Goal: Task Accomplishment & Management: Use online tool/utility

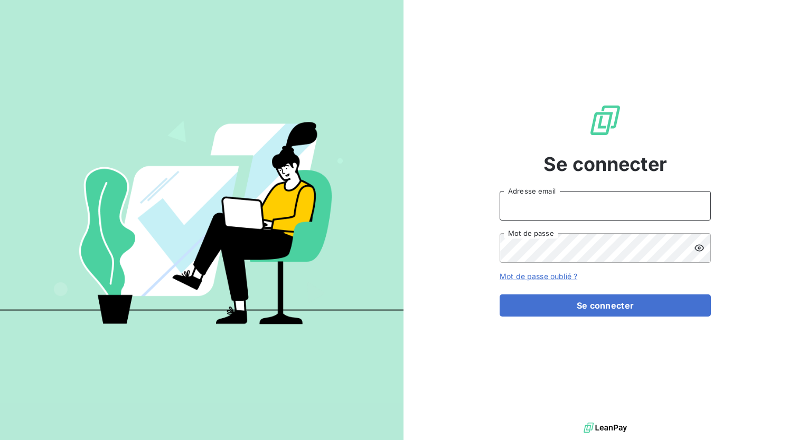
click at [578, 204] on input "Adresse email" at bounding box center [604, 206] width 211 height 30
type input "[EMAIL_ADDRESS][DOMAIN_NAME]"
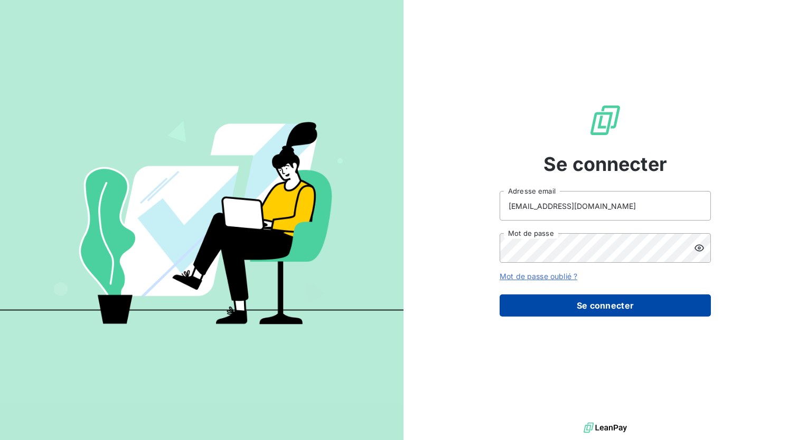
click at [550, 301] on button "Se connecter" at bounding box center [604, 306] width 211 height 22
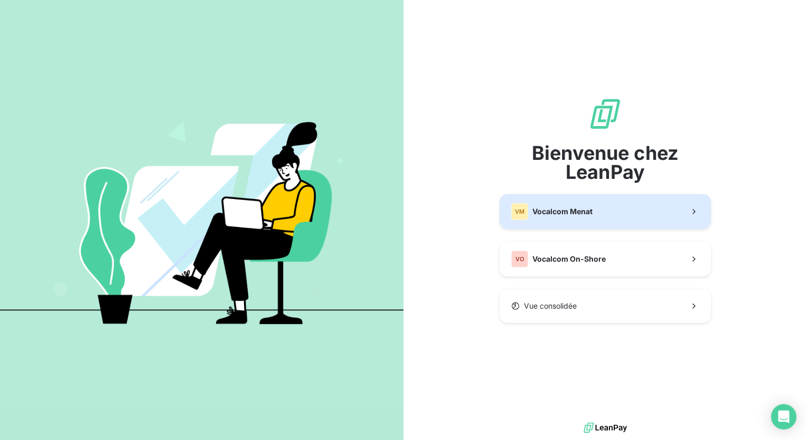
click at [597, 225] on button "VM Vocalcom Menat" at bounding box center [604, 211] width 211 height 35
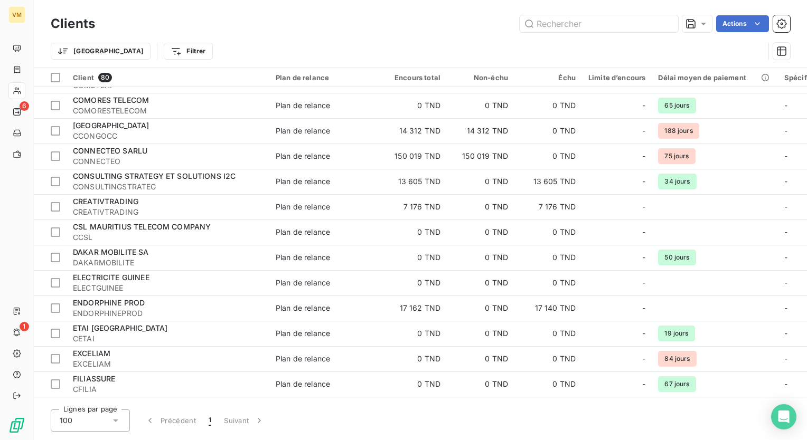
scroll to position [211, 0]
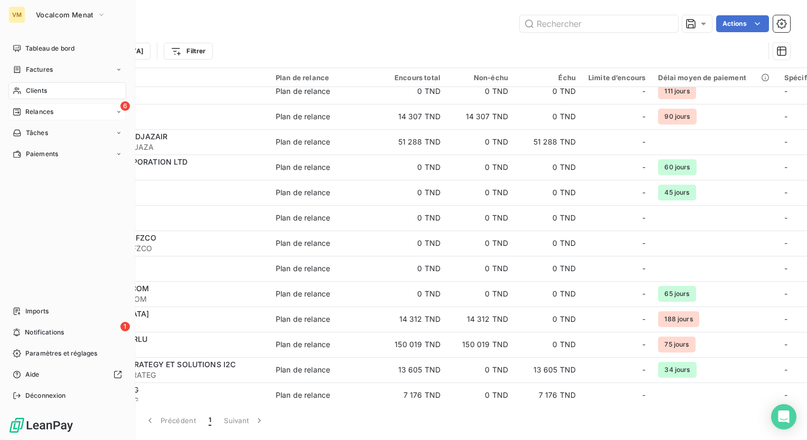
click at [31, 105] on div "6 Relances" at bounding box center [67, 111] width 118 height 17
click at [32, 107] on div "6 Relances" at bounding box center [67, 111] width 118 height 17
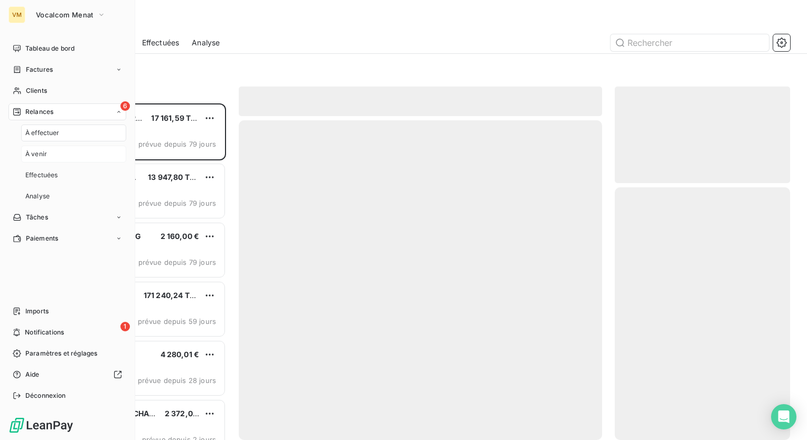
scroll to position [329, 167]
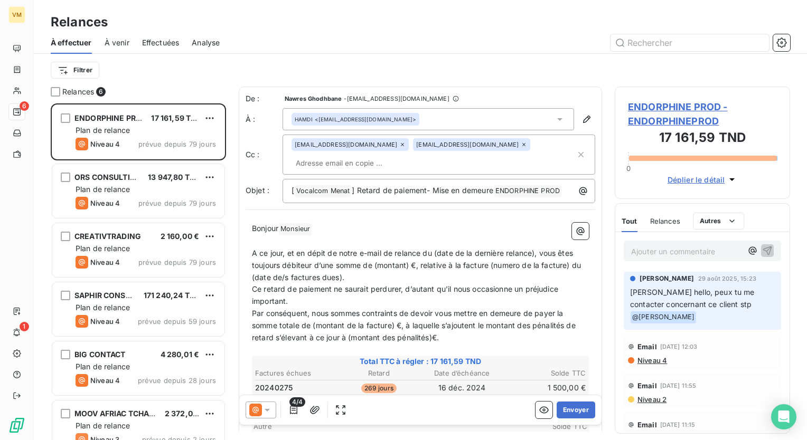
click at [150, 44] on span "Effectuées" at bounding box center [160, 42] width 37 height 11
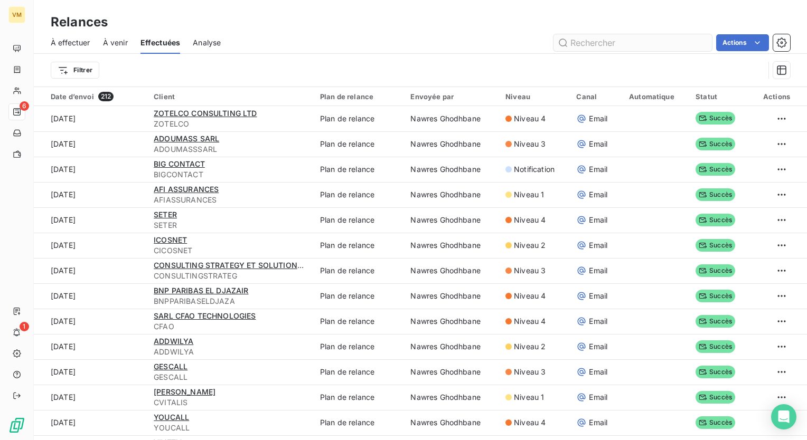
click at [606, 35] on input "text" at bounding box center [632, 42] width 158 height 17
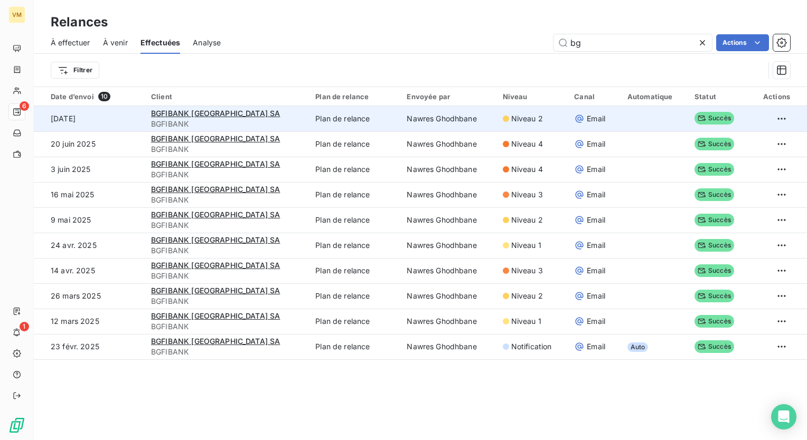
type input "bg"
click at [522, 117] on span "Niveau 2" at bounding box center [527, 119] width 32 height 11
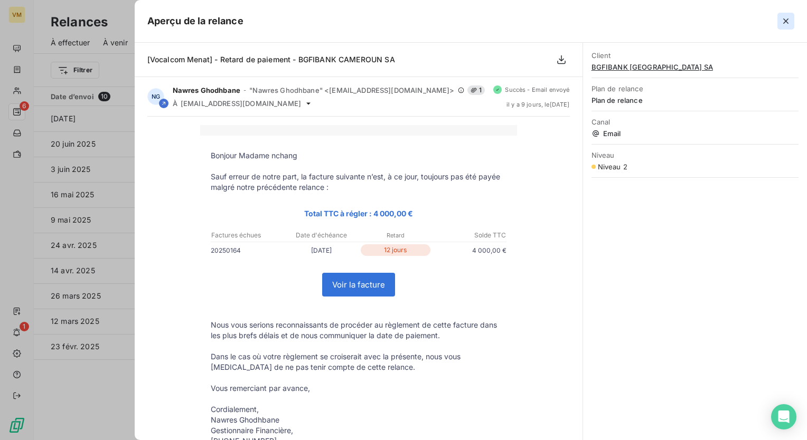
click at [786, 25] on icon "button" at bounding box center [785, 21] width 11 height 11
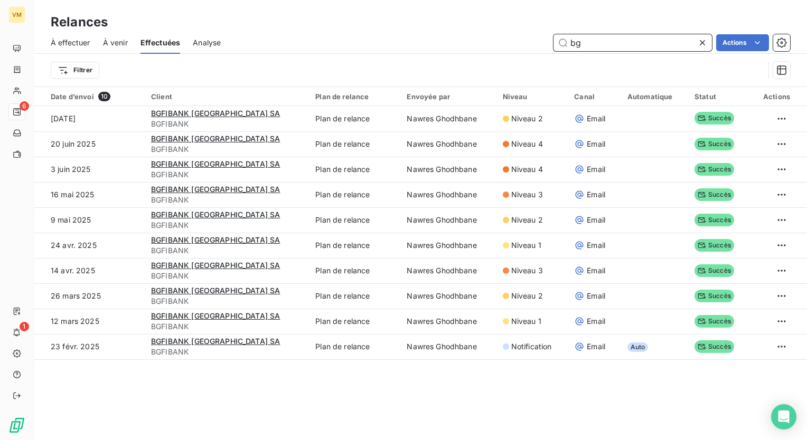
click at [650, 43] on input "bg" at bounding box center [632, 42] width 158 height 17
click at [699, 45] on icon at bounding box center [702, 42] width 11 height 11
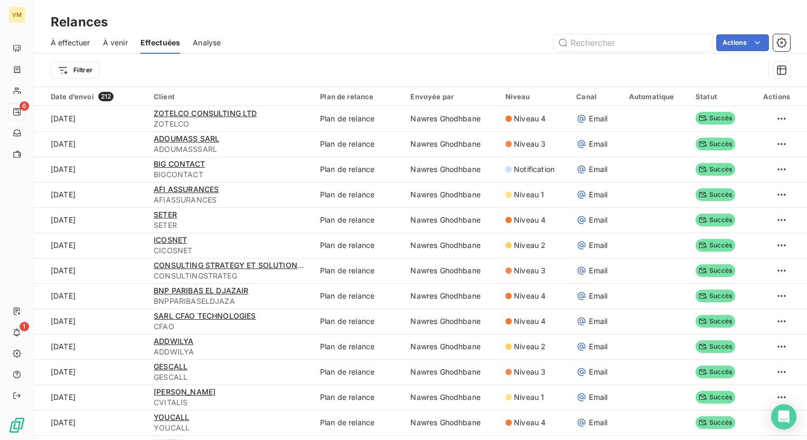
click at [376, 54] on div "Filtrer" at bounding box center [420, 70] width 739 height 33
